Goal: Navigation & Orientation: Find specific page/section

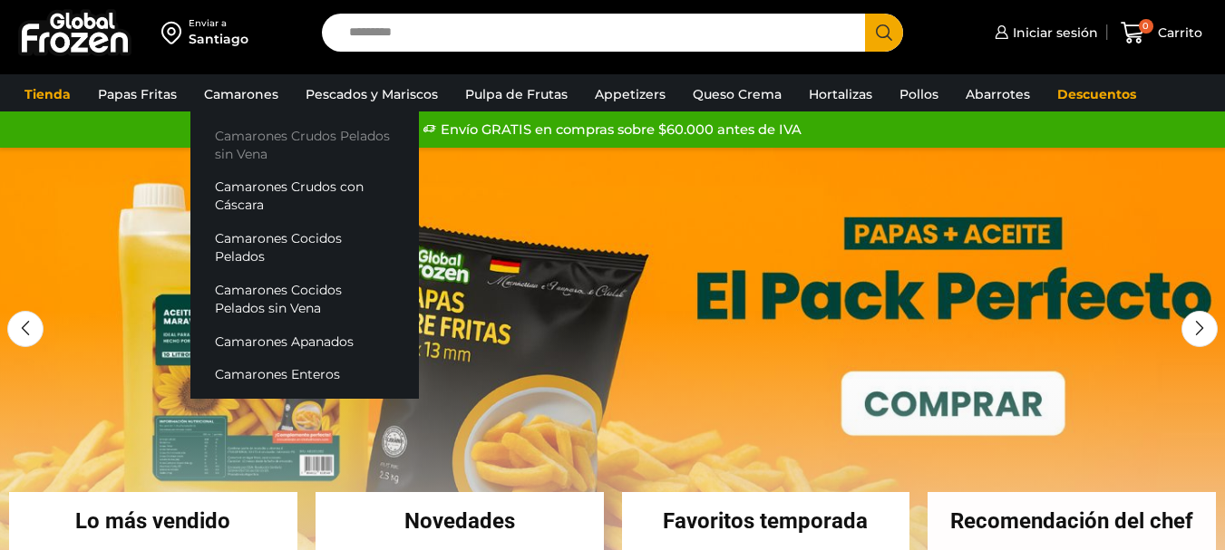
click at [265, 153] on link "Camarones Crudos Pelados sin Vena" at bounding box center [304, 145] width 228 height 52
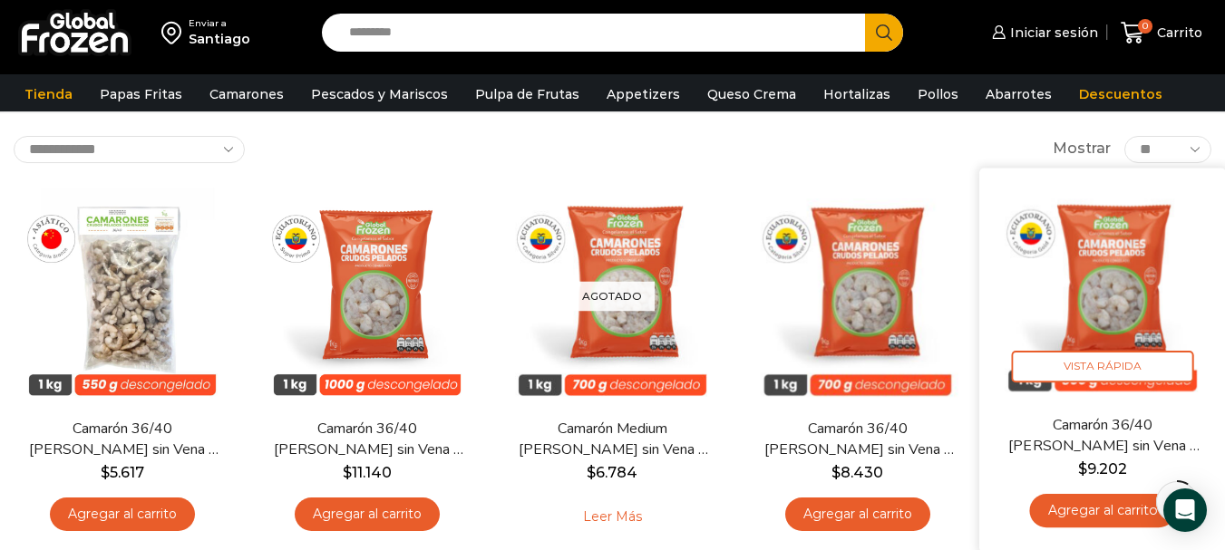
click at [1083, 231] on img at bounding box center [1102, 290] width 219 height 219
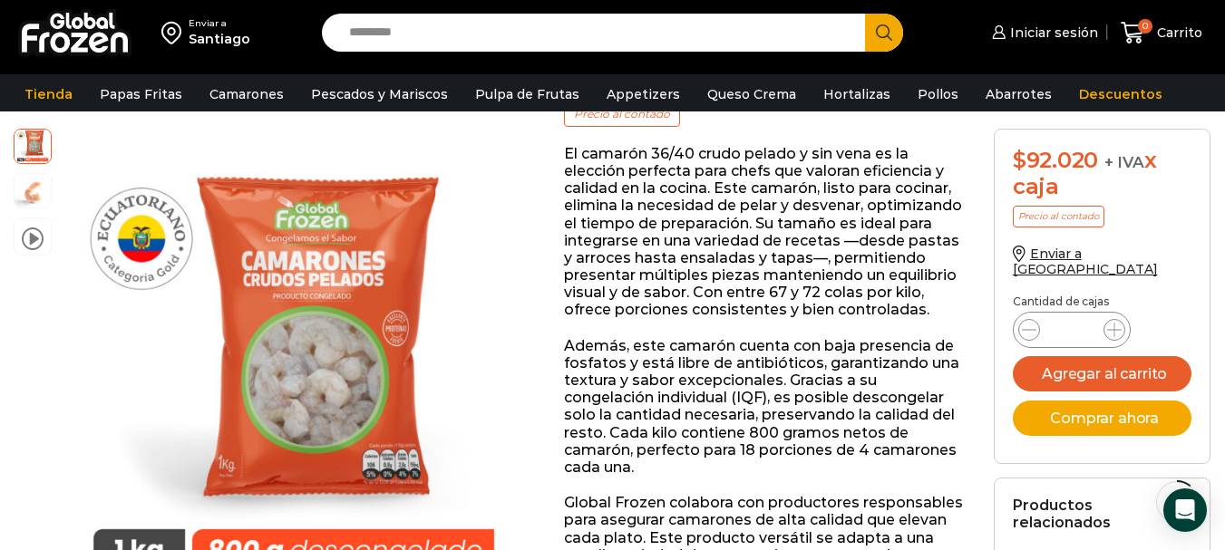
scroll to position [273, 0]
